Goal: Communication & Community: Answer question/provide support

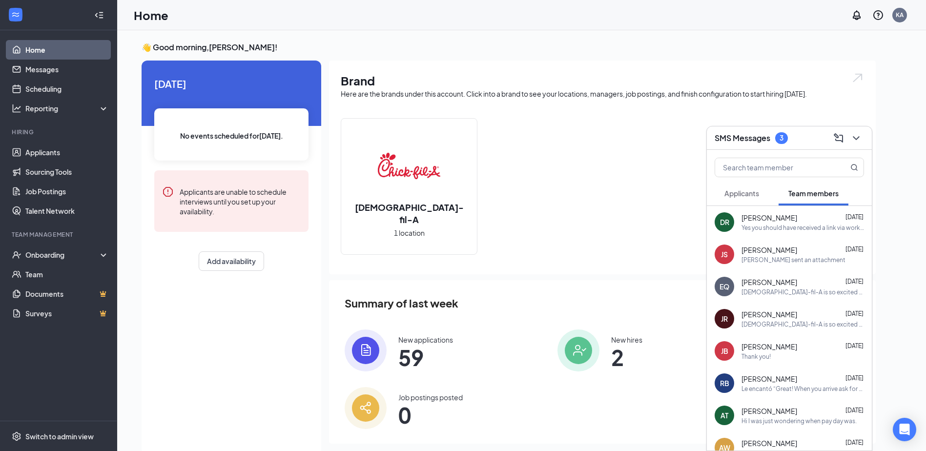
click at [752, 190] on span "Applicants" at bounding box center [741, 193] width 35 height 9
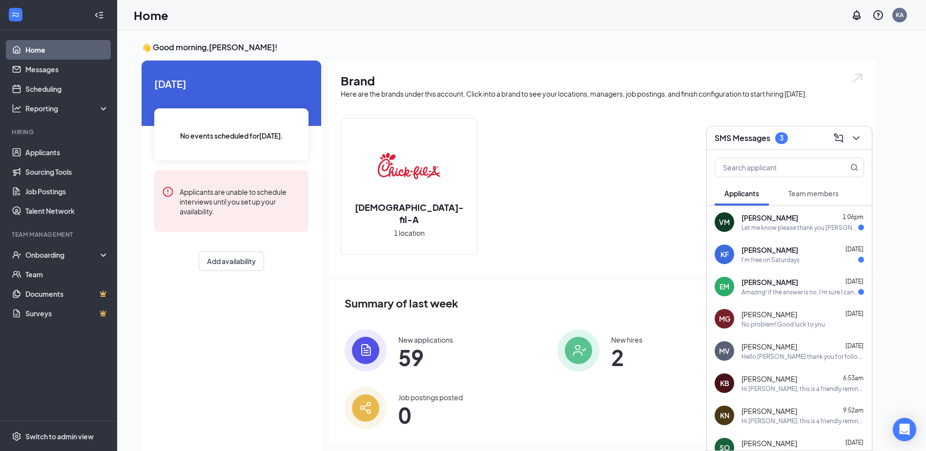
click at [802, 384] on div "[PERSON_NAME] 6:53am Hi [PERSON_NAME], this is a friendly reminder. To move for…" at bounding box center [802, 383] width 122 height 19
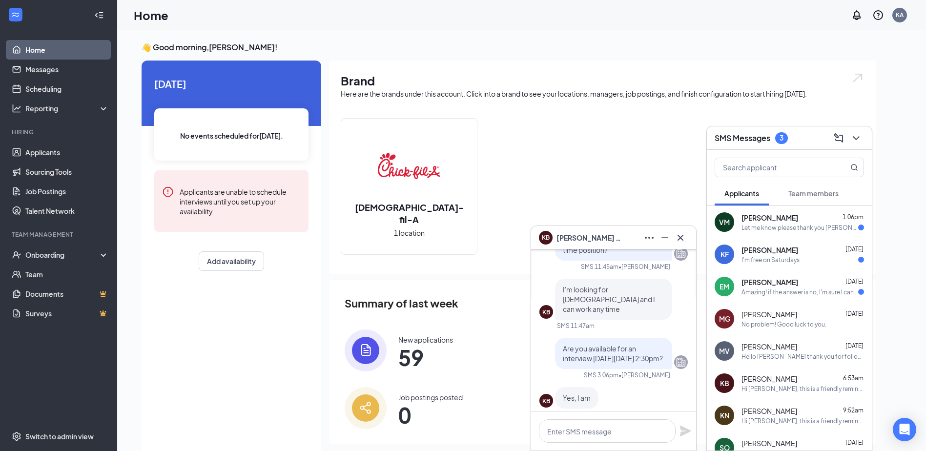
scroll to position [-235, 0]
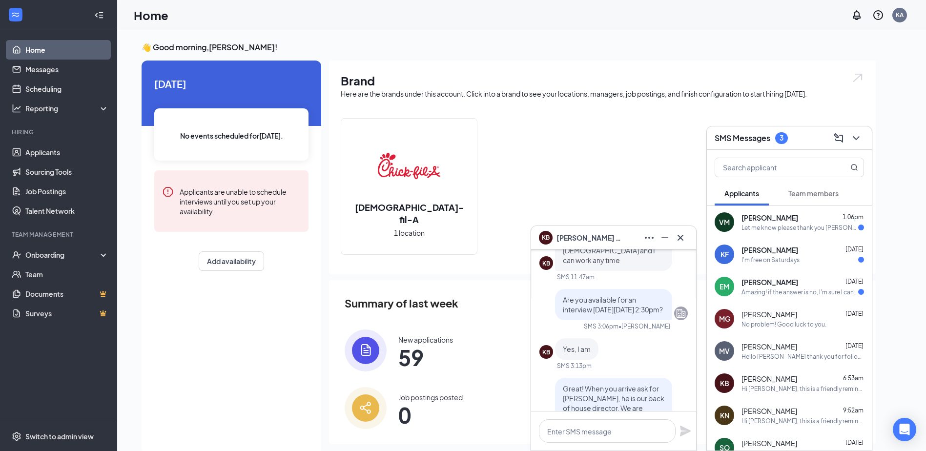
click at [640, 233] on div "KB [PERSON_NAME]" at bounding box center [613, 238] width 149 height 16
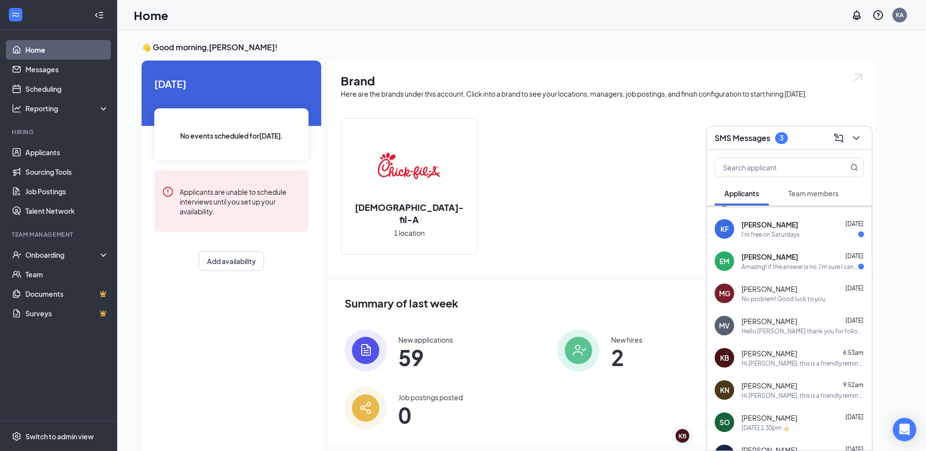
scroll to position [0, 0]
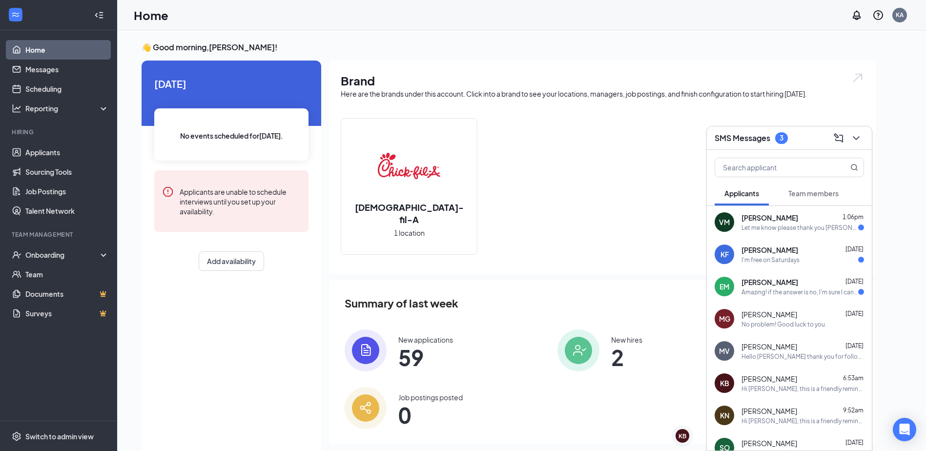
drag, startPoint x: 792, startPoint y: 287, endPoint x: 793, endPoint y: 279, distance: 8.3
click at [792, 288] on div "Amazing! if the answer is no, I'm sure I can work with my professor to get that…" at bounding box center [799, 292] width 117 height 8
click at [794, 255] on div "[PERSON_NAME] [DATE] I'm free on Saturdays" at bounding box center [802, 254] width 122 height 19
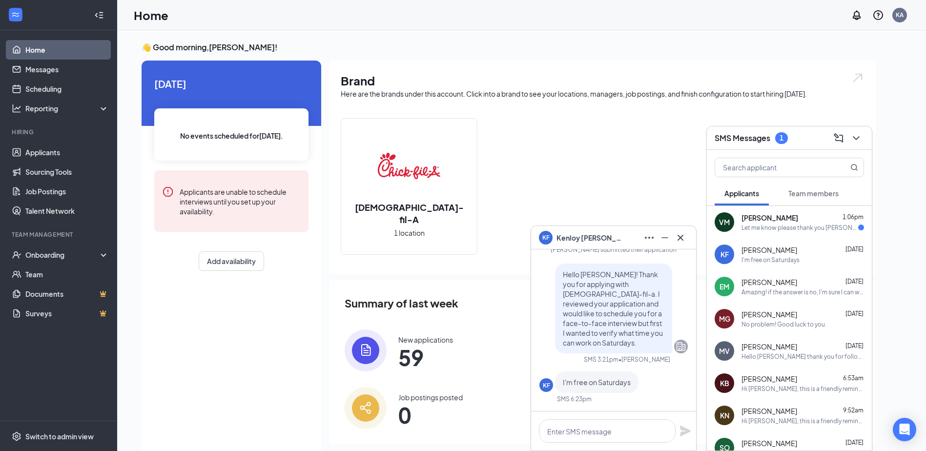
click at [620, 236] on div "[PERSON_NAME]" at bounding box center [613, 238] width 149 height 16
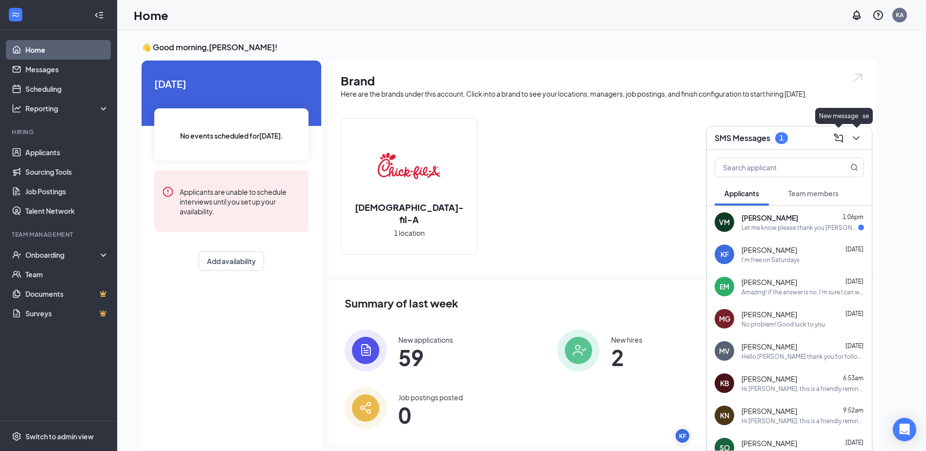
click at [806, 133] on div "SMS Messages 1" at bounding box center [788, 137] width 149 height 15
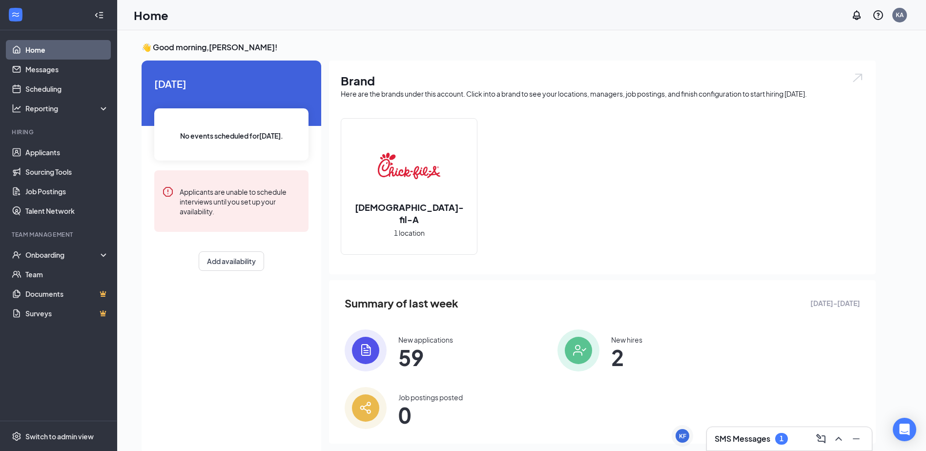
click at [767, 442] on h3 "SMS Messages" at bounding box center [742, 438] width 56 height 11
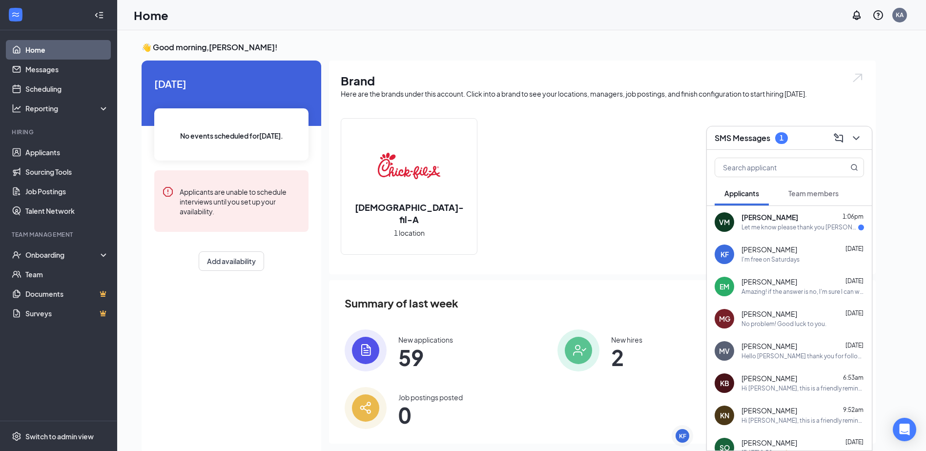
click at [790, 229] on div "Let me know please thank you [PERSON_NAME] much" at bounding box center [799, 227] width 117 height 8
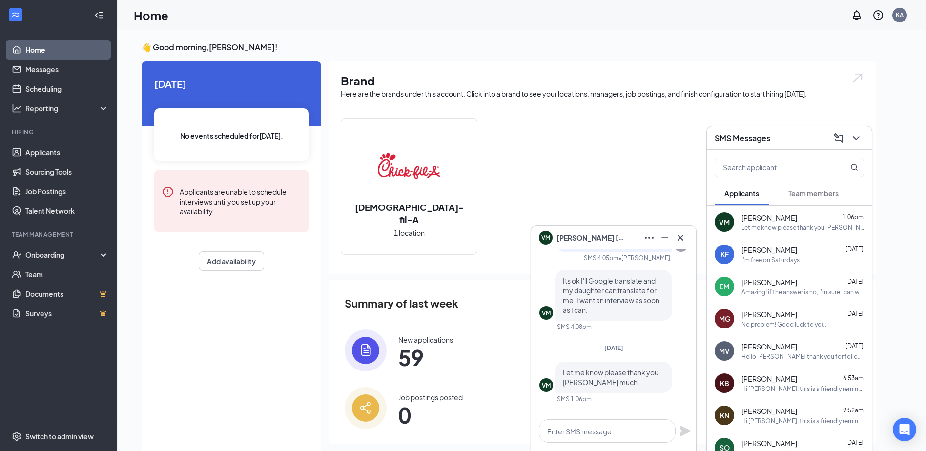
click at [782, 244] on div "[PERSON_NAME] [DATE] I'm free on Saturdays" at bounding box center [789, 254] width 165 height 32
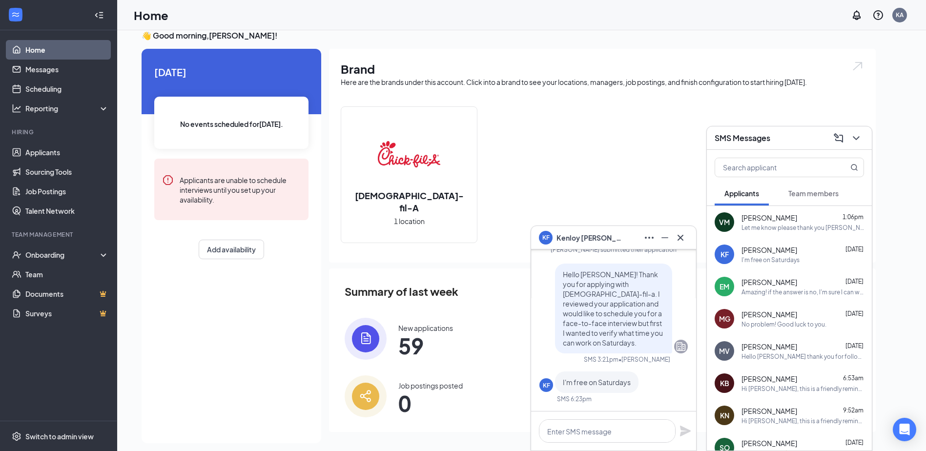
scroll to position [20, 0]
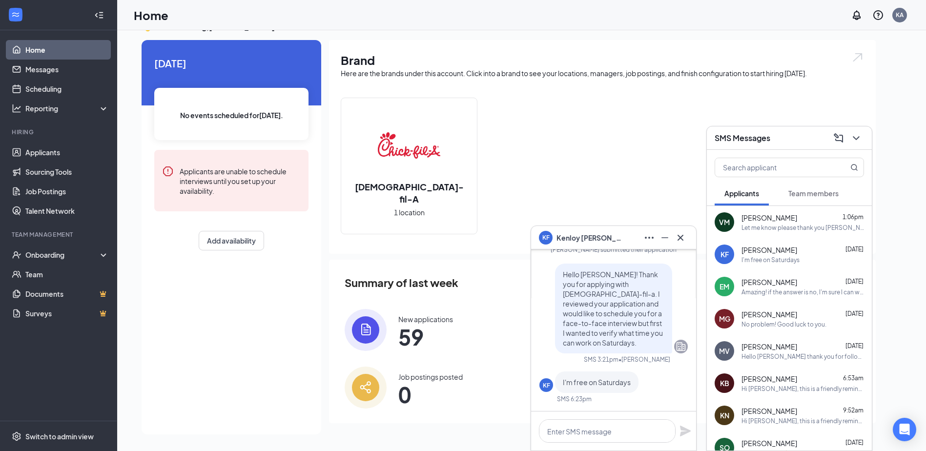
click at [593, 238] on span "[PERSON_NAME]" at bounding box center [590, 237] width 68 height 11
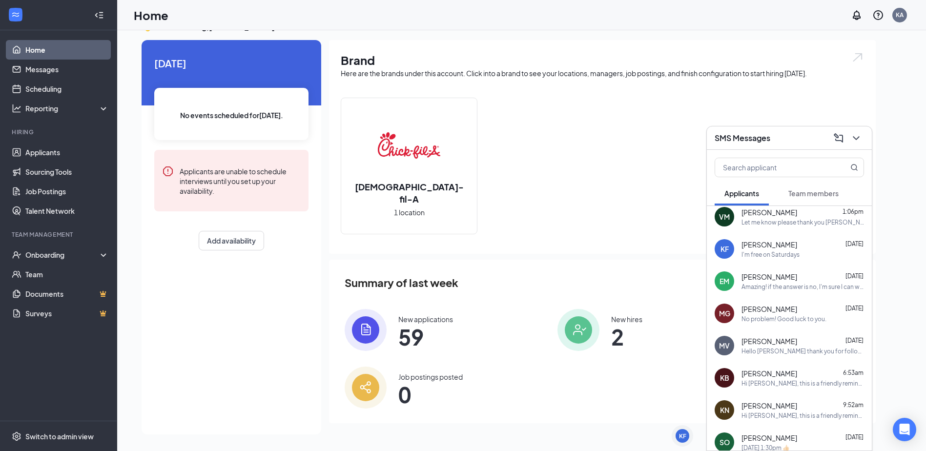
scroll to position [0, 0]
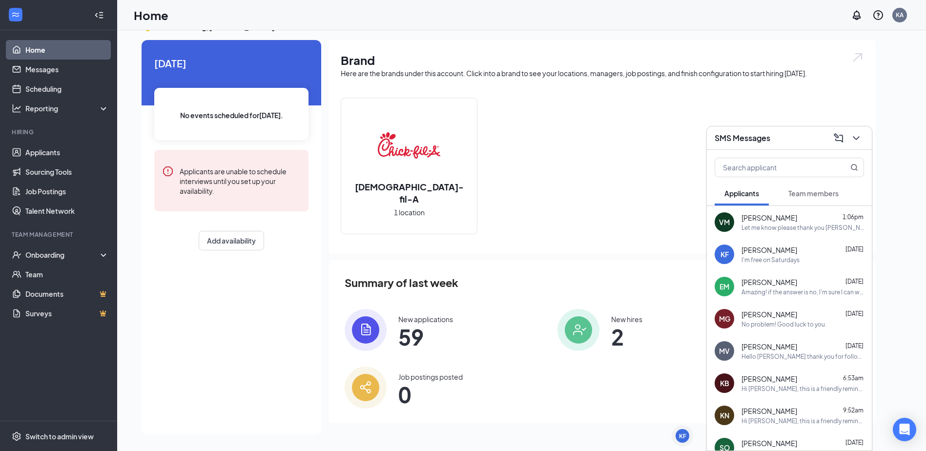
click at [799, 377] on div "[PERSON_NAME] 6:53am" at bounding box center [802, 379] width 122 height 10
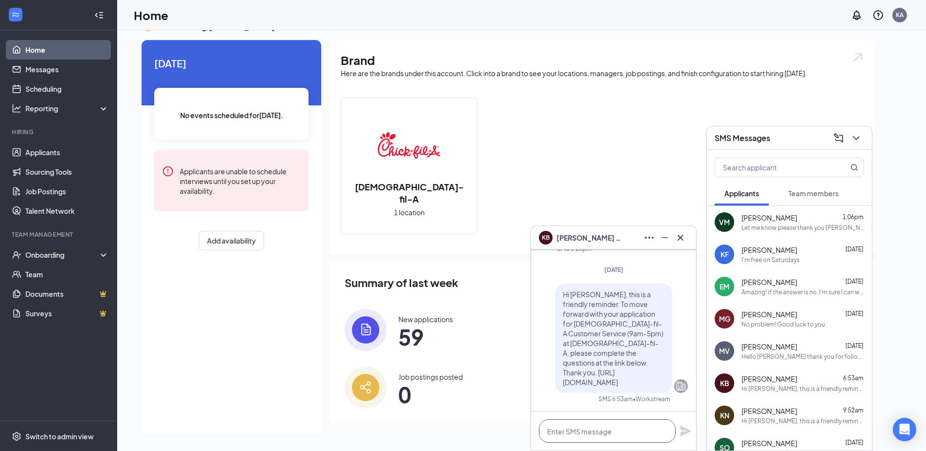
click at [617, 425] on textarea at bounding box center [607, 430] width 137 height 23
type textarea "h"
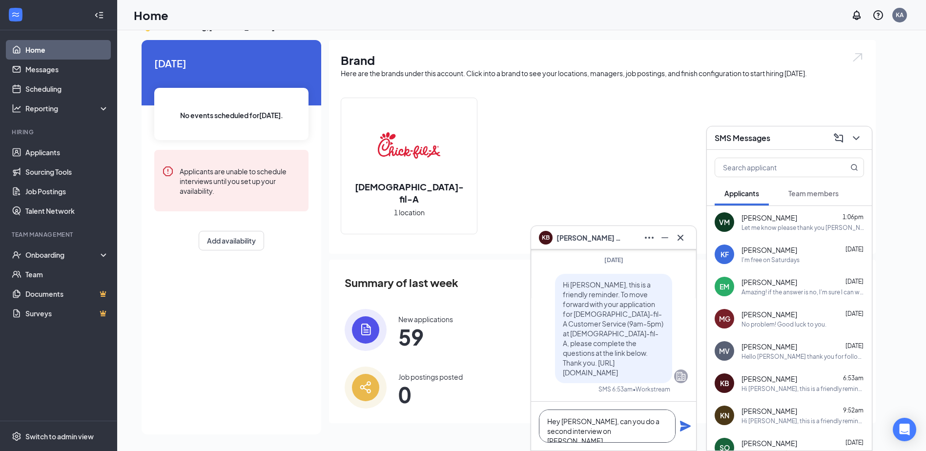
click at [651, 436] on textarea "Hey [PERSON_NAME], can you do a second interview on [PERSON_NAME]" at bounding box center [607, 425] width 137 height 33
click at [635, 442] on textarea "Hey [PERSON_NAME], can you do a second interview on [PERSON_NAME]" at bounding box center [607, 425] width 137 height 33
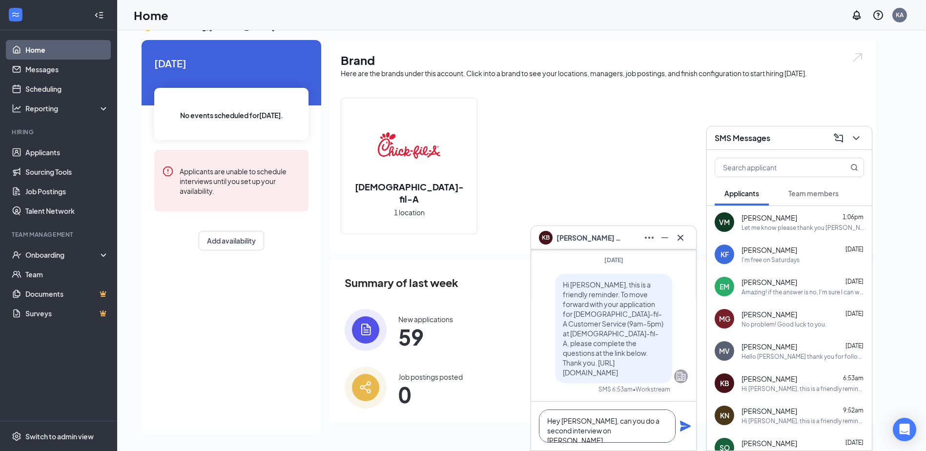
drag, startPoint x: 587, startPoint y: 429, endPoint x: 637, endPoint y: 441, distance: 50.7
click at [637, 441] on textarea "Hey [PERSON_NAME], can you do a second interview on [PERSON_NAME]" at bounding box center [607, 425] width 137 height 33
click at [603, 431] on textarea "Hey [PERSON_NAME], can you do a second interview on thersday" at bounding box center [607, 425] width 137 height 33
click at [623, 438] on textarea "Hey [PERSON_NAME], can you do a second interview on thersday" at bounding box center [607, 425] width 137 height 33
click at [625, 434] on textarea "Hey [PERSON_NAME], can you do a second interview on thersday" at bounding box center [607, 425] width 137 height 33
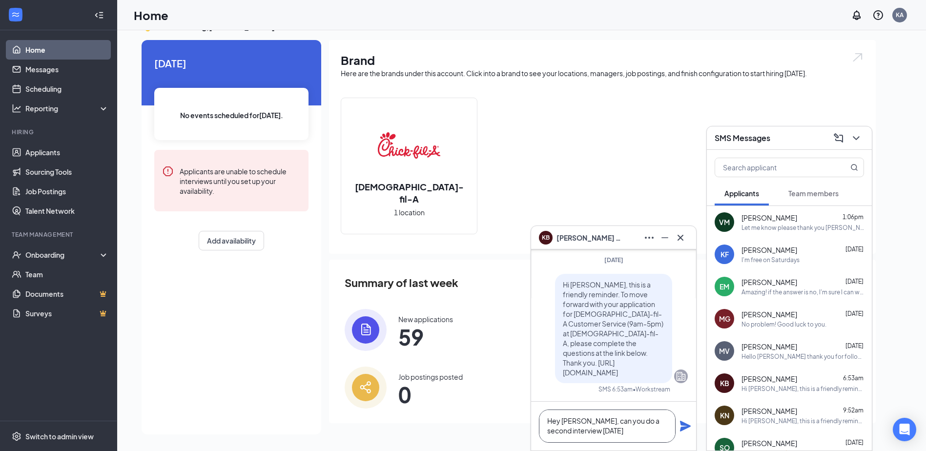
click at [631, 435] on textarea "Hey [PERSON_NAME], can you do a second interview [DATE]" at bounding box center [607, 425] width 137 height 33
click at [643, 436] on textarea "Hey [PERSON_NAME], can you do a second interview [DATE]" at bounding box center [607, 425] width 137 height 33
click at [630, 435] on textarea "Hey [PERSON_NAME], can you do a second interview [DATE]" at bounding box center [607, 425] width 137 height 33
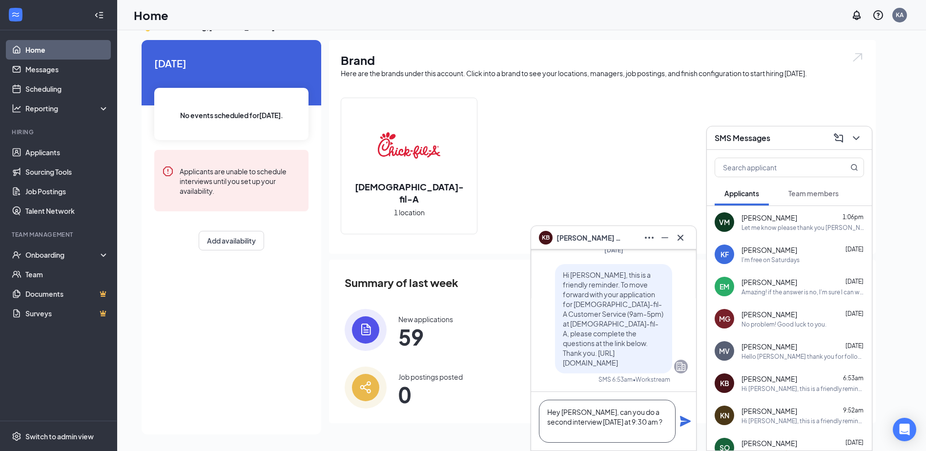
type textarea "Hey [PERSON_NAME], can you do a second interview [DATE] at 9:30 am ?"
click at [685, 419] on icon "Plane" at bounding box center [685, 421] width 11 height 11
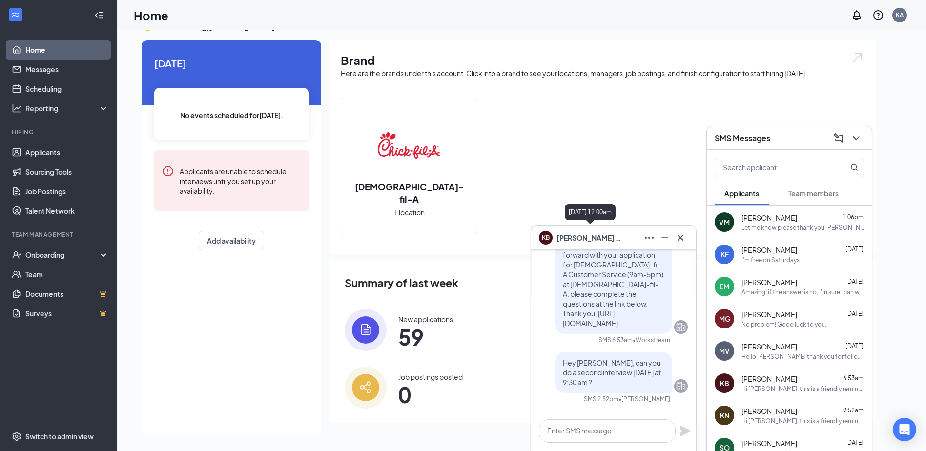
scroll to position [0, 0]
click at [626, 242] on div "KB [PERSON_NAME]" at bounding box center [613, 238] width 149 height 16
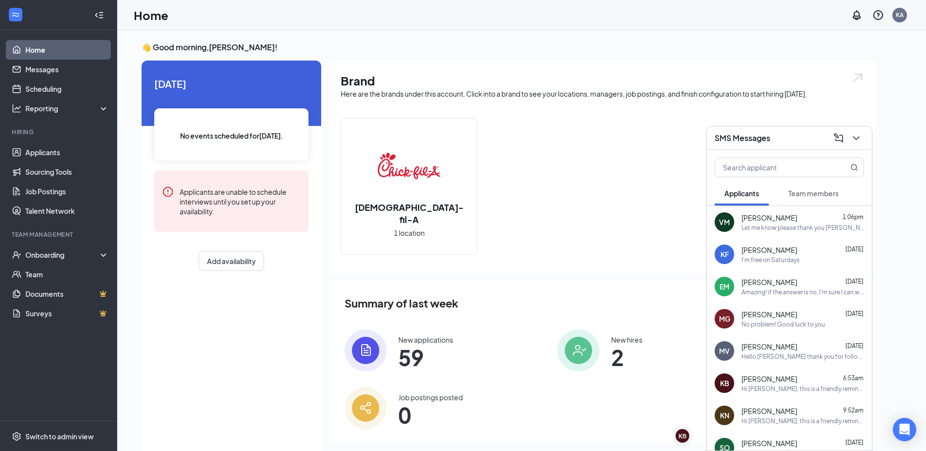
click at [792, 140] on div "SMS Messages" at bounding box center [788, 137] width 149 height 15
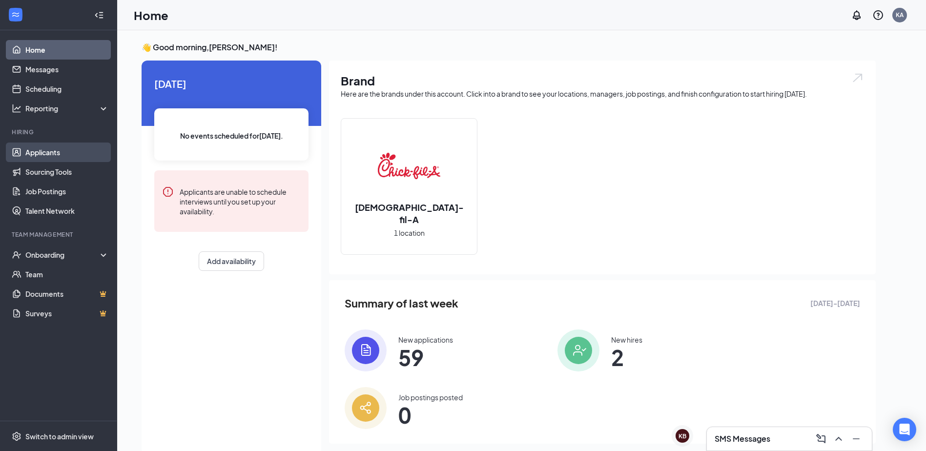
click at [79, 146] on link "Applicants" at bounding box center [66, 152] width 83 height 20
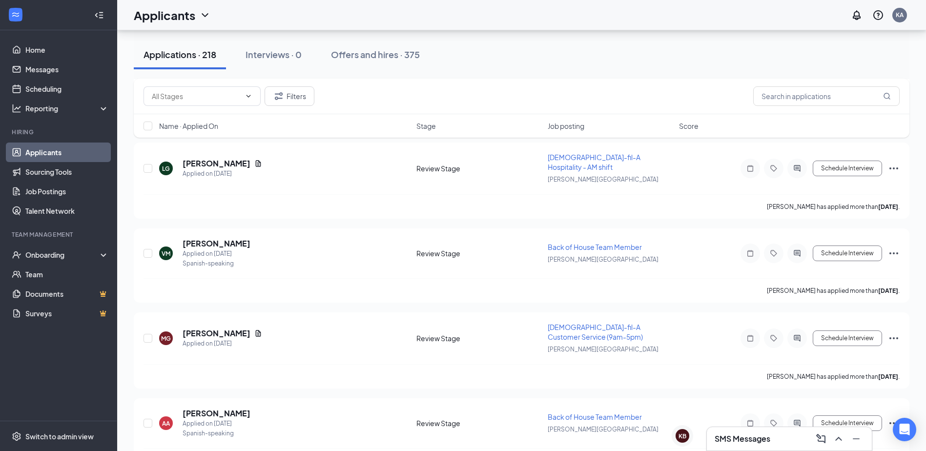
scroll to position [1269, 0]
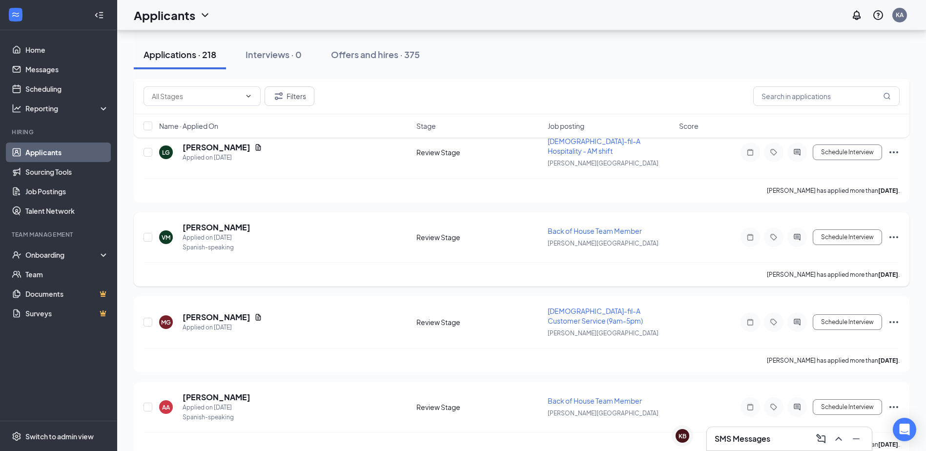
click at [602, 226] on span "Back of House Team Member" at bounding box center [594, 230] width 94 height 9
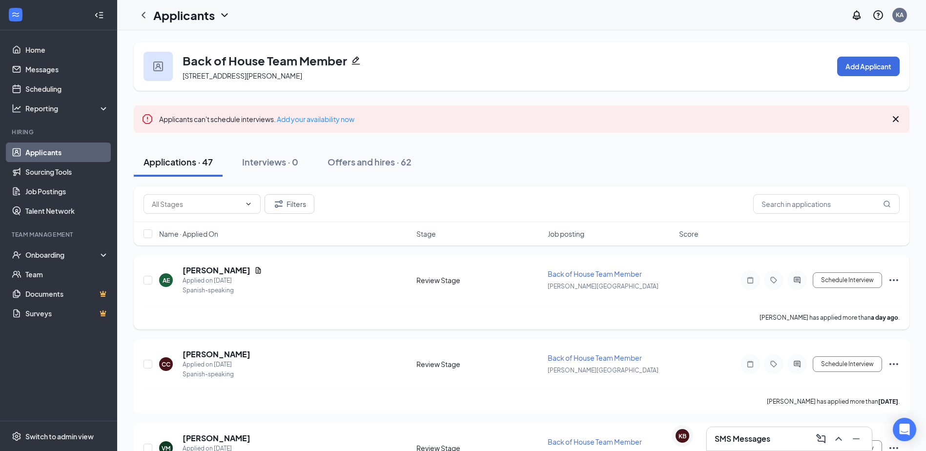
click at [202, 271] on h5 "[PERSON_NAME]" at bounding box center [216, 270] width 68 height 11
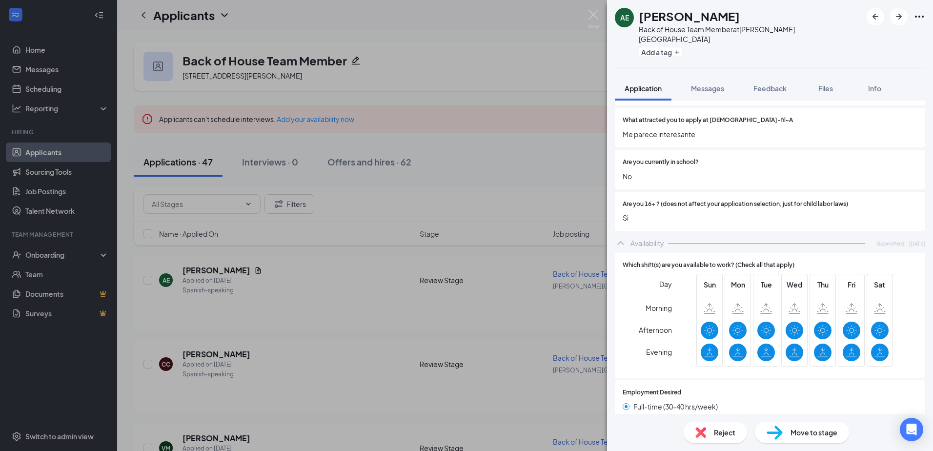
scroll to position [802, 0]
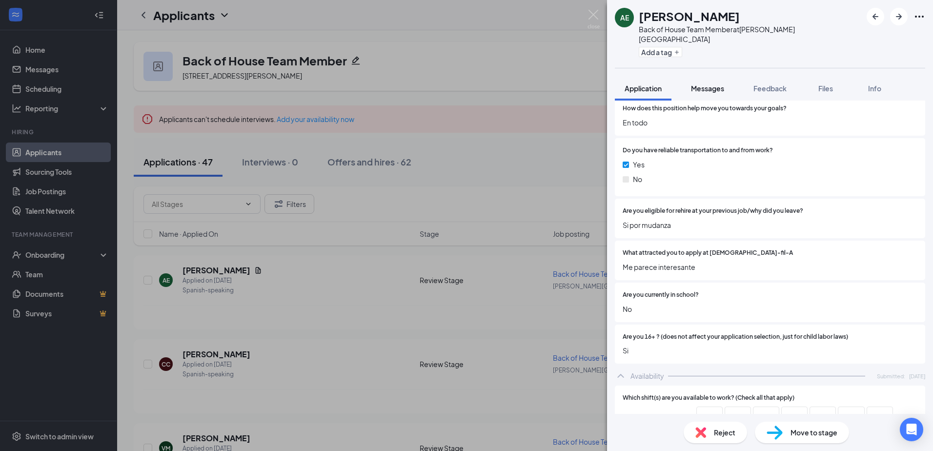
click at [715, 84] on span "Messages" at bounding box center [707, 88] width 33 height 9
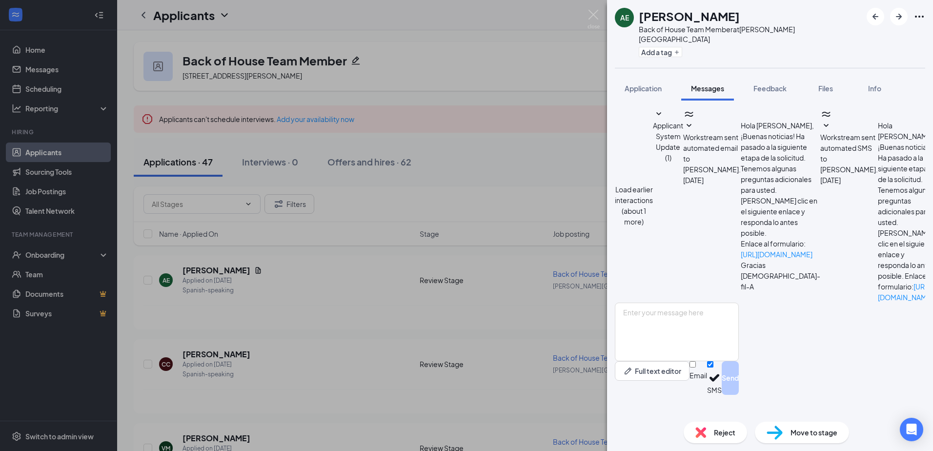
click at [704, 84] on span "Messages" at bounding box center [707, 88] width 33 height 9
click at [437, 220] on div "AE [PERSON_NAME] Back of House Team Member at [PERSON_NAME][GEOGRAPHIC_DATA] Ad…" at bounding box center [466, 225] width 933 height 451
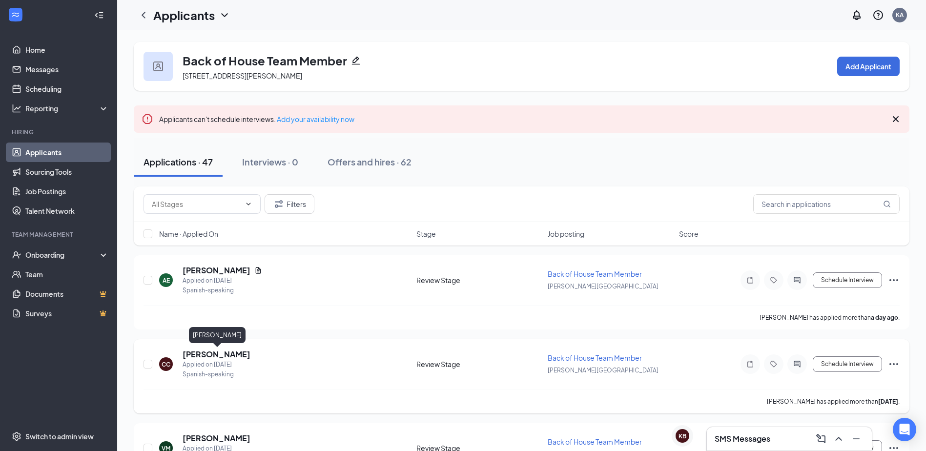
click at [206, 347] on div "CC [PERSON_NAME] Applied on [DATE] Spanish-speaking Review Stage Back of House …" at bounding box center [521, 376] width 775 height 74
click at [207, 354] on h5 "[PERSON_NAME]" at bounding box center [216, 354] width 68 height 11
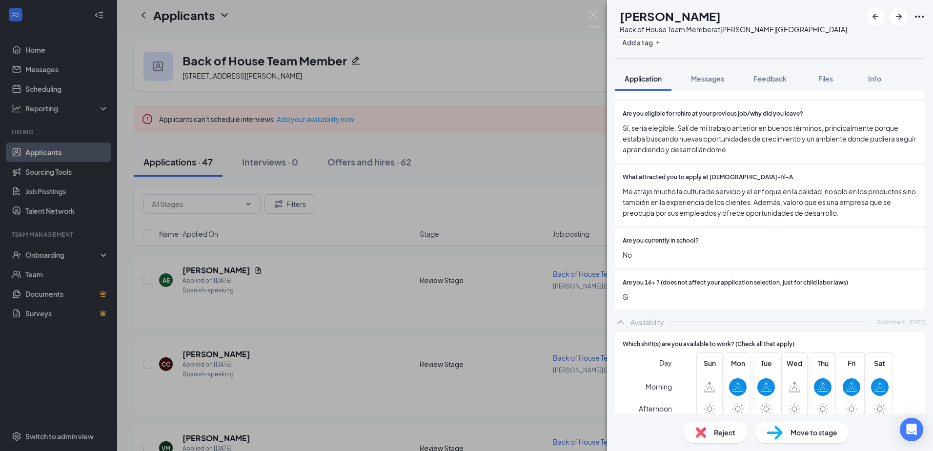
scroll to position [1025, 0]
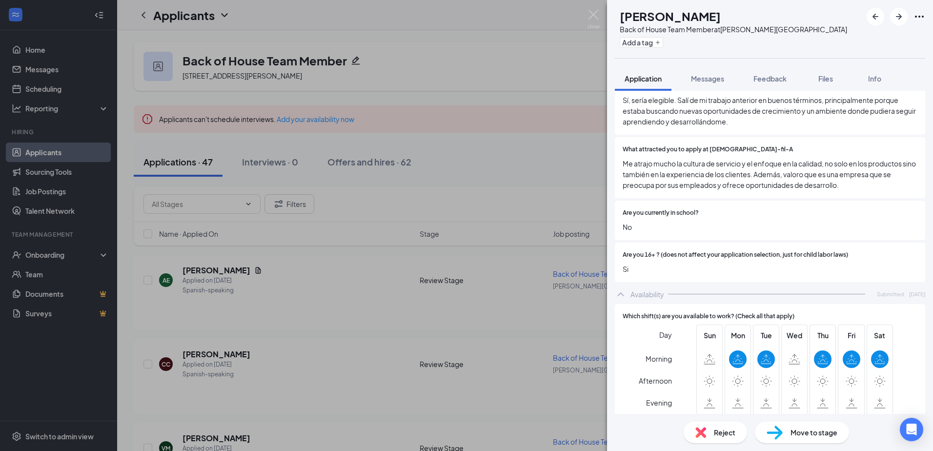
click at [313, 284] on div "CC [PERSON_NAME] Back of House Team Member at [PERSON_NAME][GEOGRAPHIC_DATA] Ad…" at bounding box center [466, 225] width 933 height 451
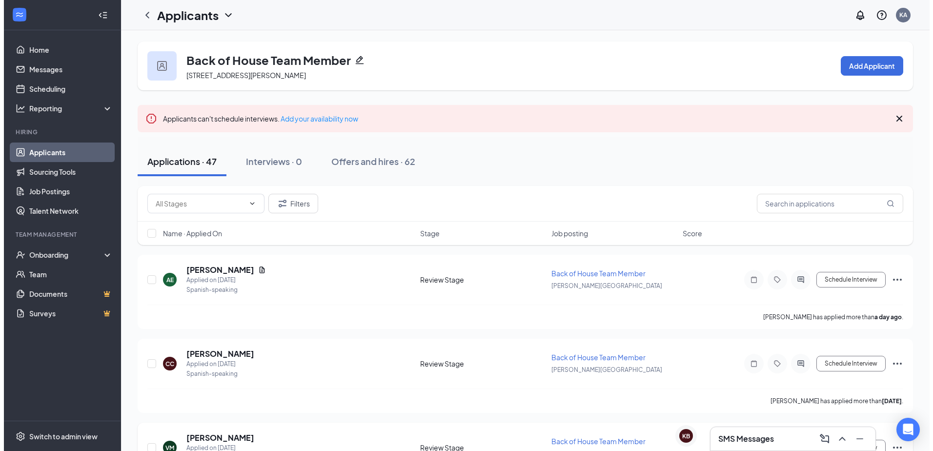
scroll to position [146, 0]
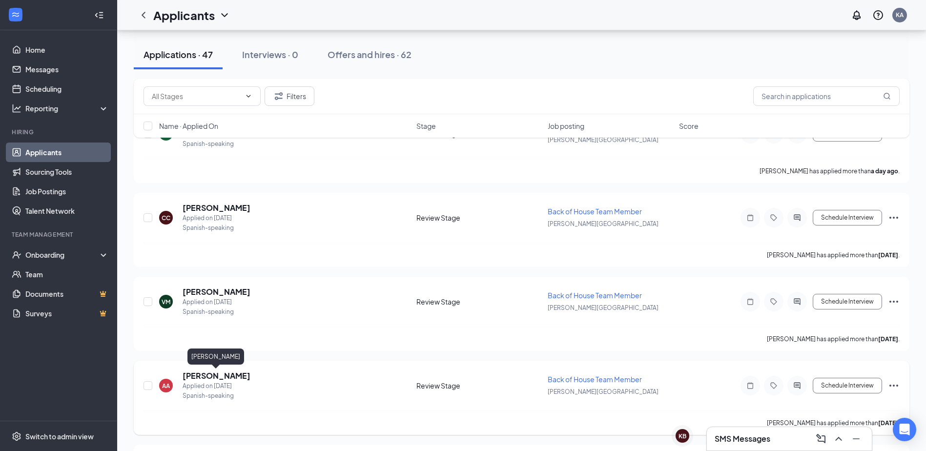
click at [236, 372] on h5 "[PERSON_NAME]" at bounding box center [216, 375] width 68 height 11
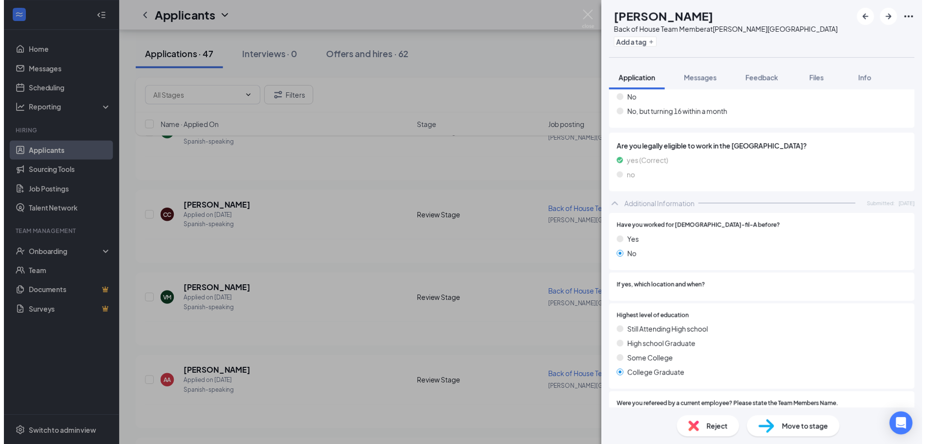
scroll to position [342, 0]
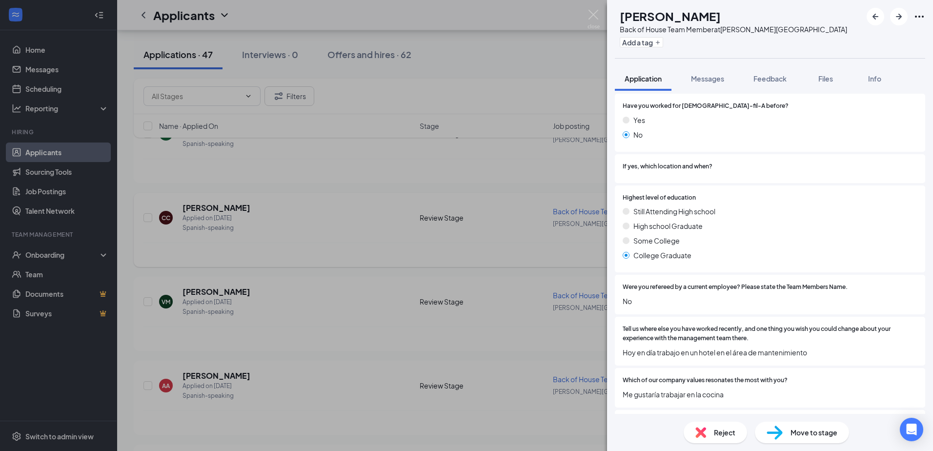
click at [394, 173] on div "AA [PERSON_NAME] Back of House Team Member at [PERSON_NAME][GEOGRAPHIC_DATA] Ad…" at bounding box center [466, 225] width 933 height 451
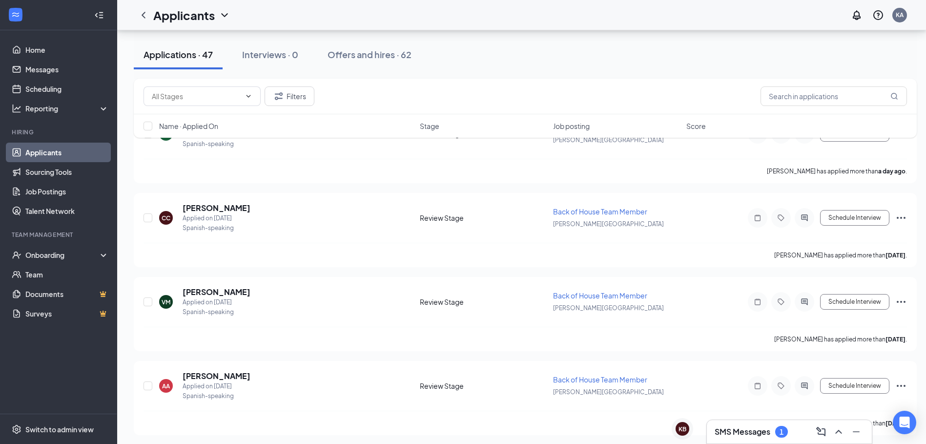
click at [732, 434] on h3 "SMS Messages" at bounding box center [742, 431] width 56 height 11
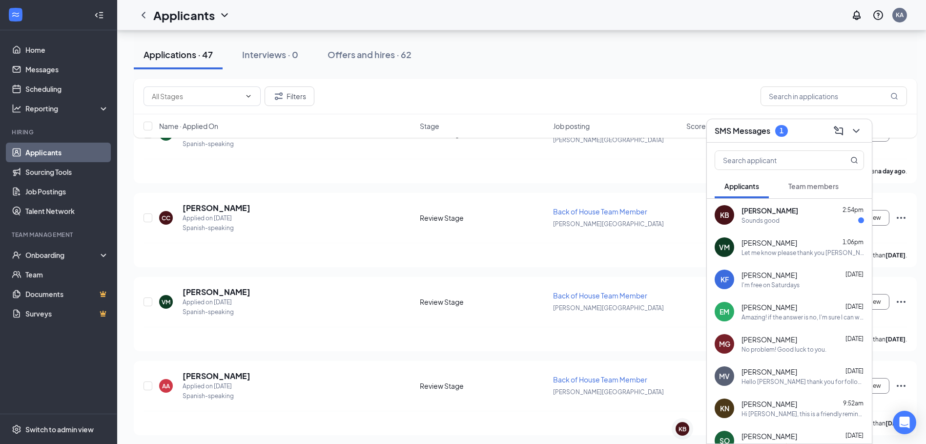
click at [789, 219] on div "Sounds good" at bounding box center [802, 220] width 122 height 8
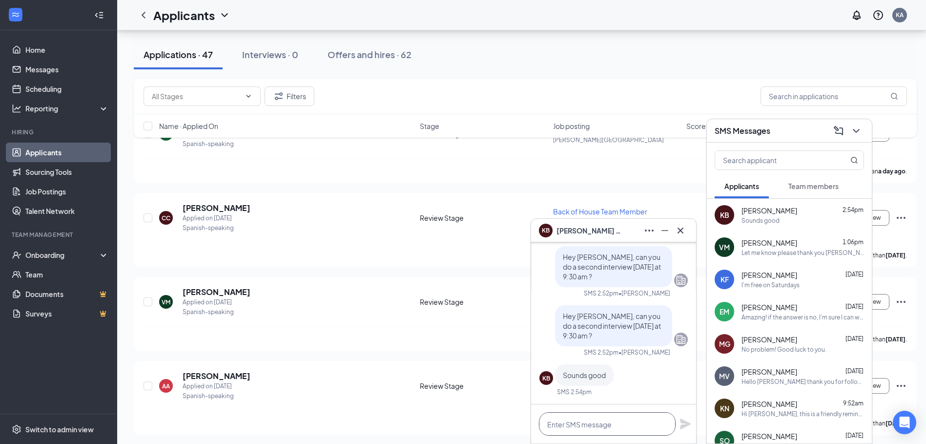
click at [609, 431] on textarea at bounding box center [607, 423] width 137 height 23
type textarea "r"
type textarea "great, see you then"
click at [684, 426] on icon "Plane" at bounding box center [685, 423] width 11 height 11
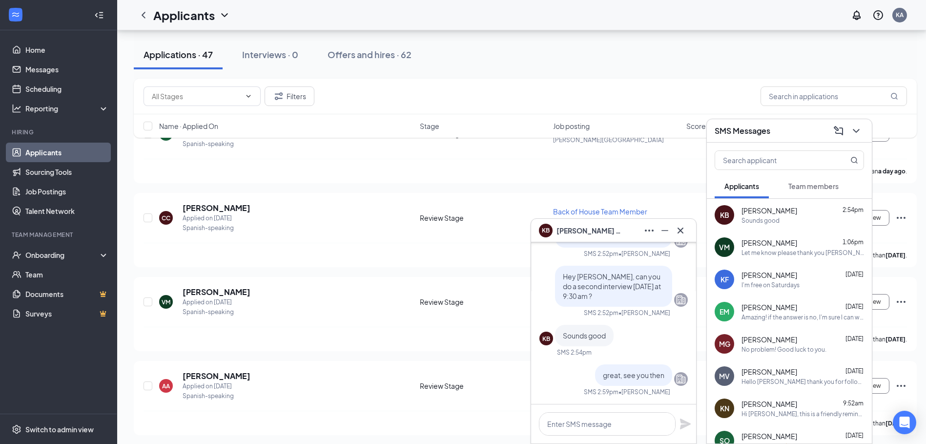
click at [633, 229] on div "KB [PERSON_NAME]" at bounding box center [613, 231] width 149 height 16
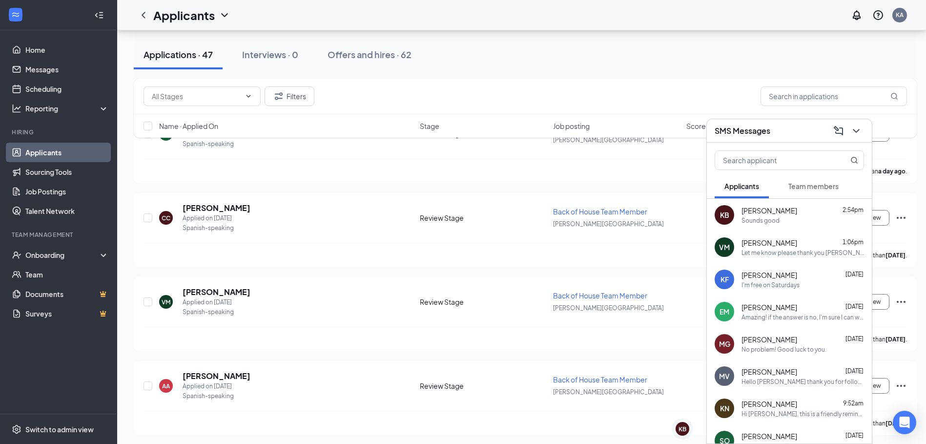
click at [759, 218] on div "Sounds good" at bounding box center [760, 220] width 38 height 8
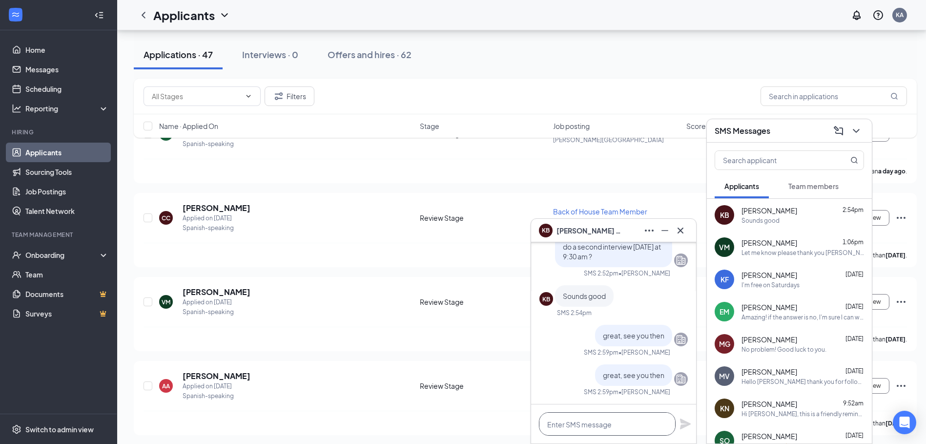
click at [634, 427] on textarea at bounding box center [607, 423] width 137 height 23
type textarea "a"
drag, startPoint x: 608, startPoint y: 423, endPoint x: 599, endPoint y: 425, distance: 9.0
click at [608, 423] on textarea "Ask fofort [PERSON_NAME]" at bounding box center [607, 423] width 137 height 23
click at [563, 422] on textarea "Ask fofort [PERSON_NAME]" at bounding box center [607, 423] width 137 height 23
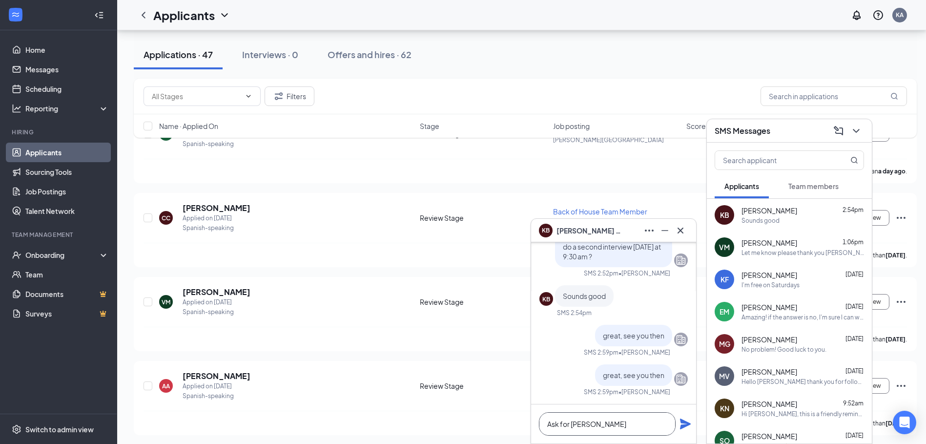
click at [598, 424] on textarea "Ask for [PERSON_NAME]" at bounding box center [607, 423] width 137 height 23
click at [645, 422] on textarea "Ask for [PERSON_NAME] when you arrive" at bounding box center [607, 423] width 137 height 23
type textarea "Ask for [PERSON_NAME] when you arrive please."
click at [686, 424] on icon "Plane" at bounding box center [685, 423] width 11 height 11
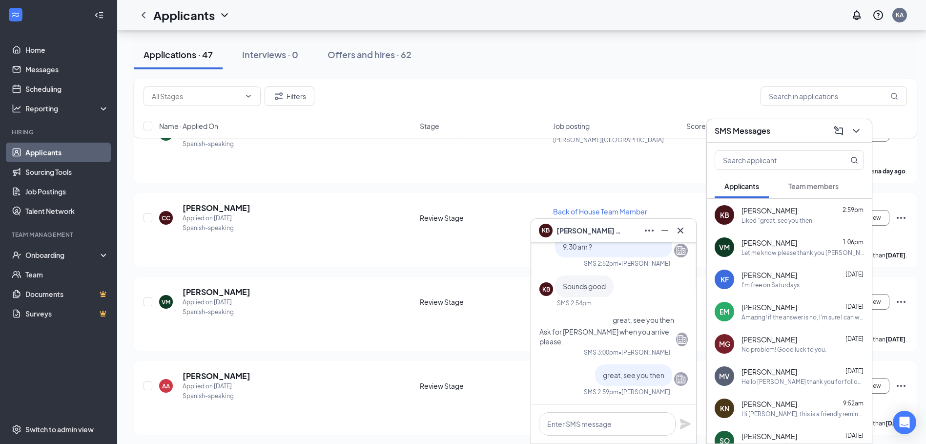
click at [639, 376] on div "Hi [PERSON_NAME], this is a friendly reminder. To move forward with your applic…" at bounding box center [613, 217] width 148 height 374
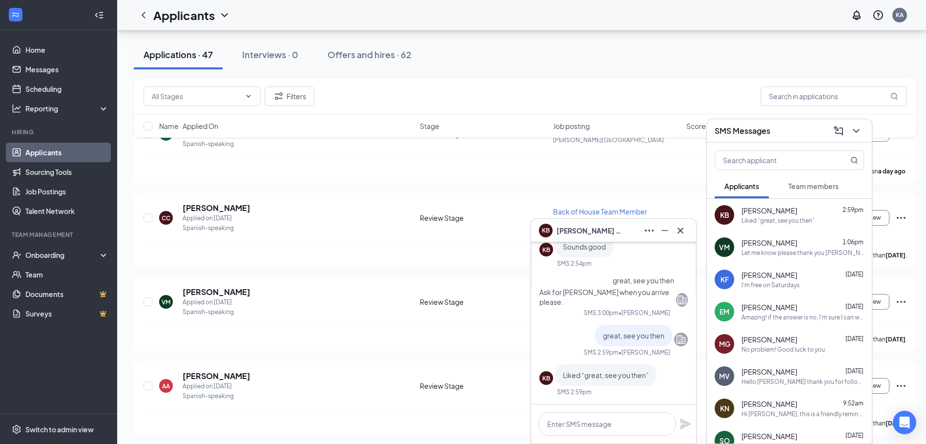
click at [627, 374] on span "Liked “great, see you then”" at bounding box center [606, 374] width 86 height 9
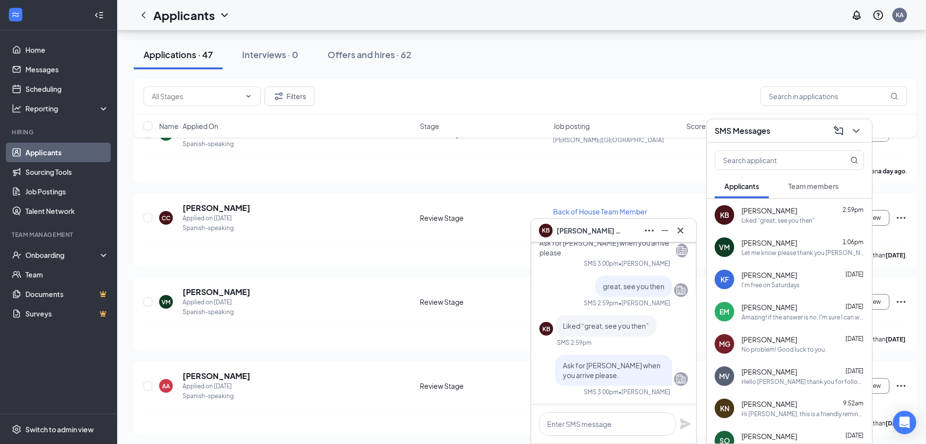
click at [622, 230] on div "KB [PERSON_NAME]" at bounding box center [613, 231] width 149 height 16
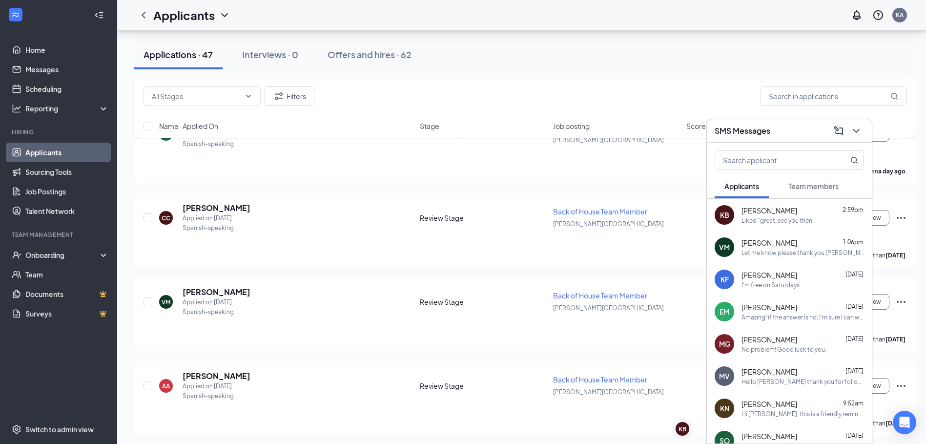
click at [771, 135] on div "SMS Messages" at bounding box center [788, 130] width 149 height 15
